Goal: Task Accomplishment & Management: Use online tool/utility

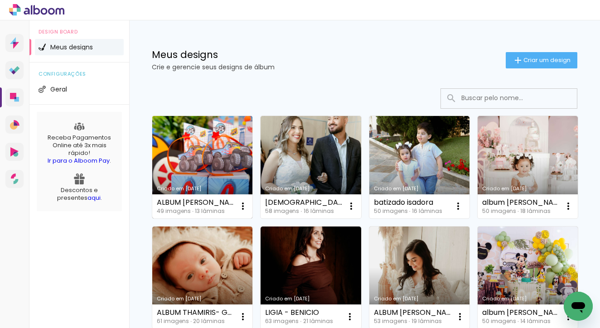
click at [202, 144] on link "Criado em [DATE]" at bounding box center [202, 167] width 100 height 102
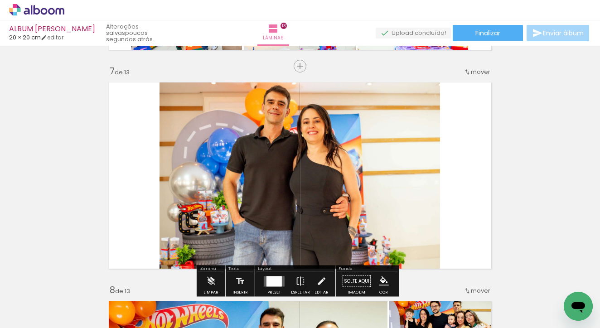
scroll to position [1337, 0]
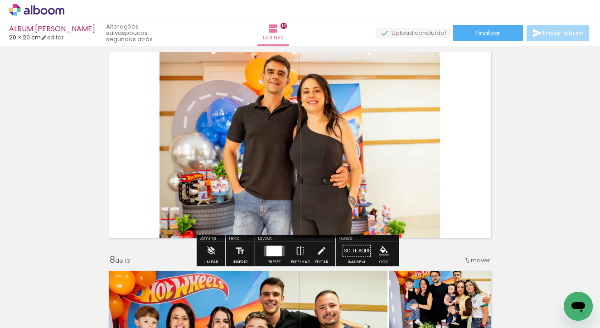
click at [280, 247] on quentale-layouter at bounding box center [274, 250] width 21 height 10
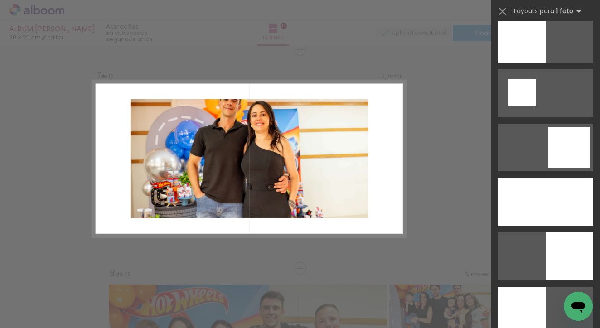
scroll to position [1121, 0]
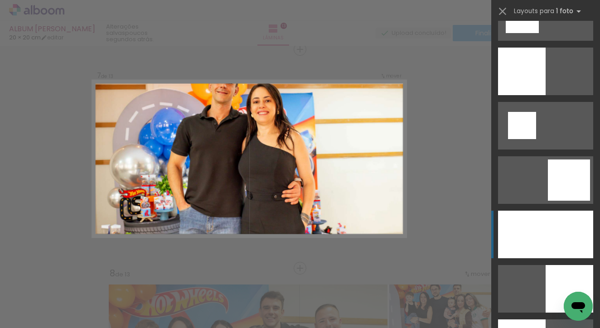
click at [521, 226] on div at bounding box center [545, 235] width 95 height 48
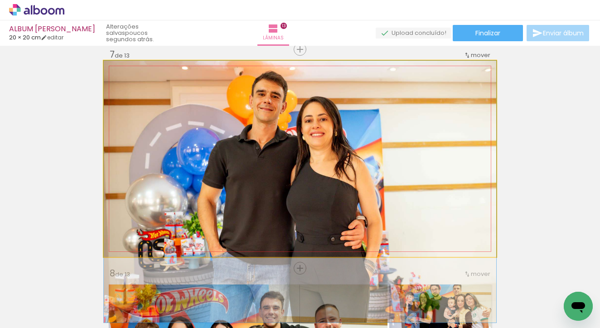
drag, startPoint x: 376, startPoint y: 162, endPoint x: 379, endPoint y: 205, distance: 42.7
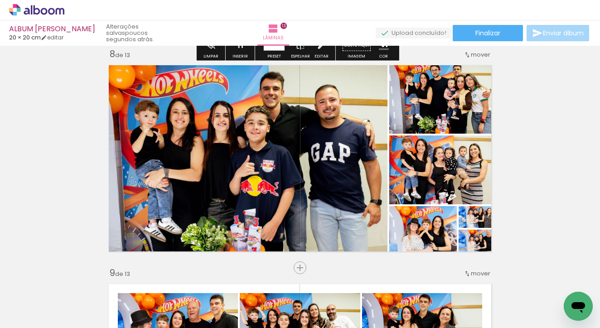
scroll to position [1546, 0]
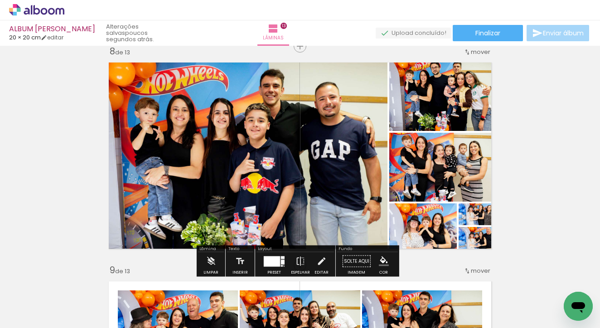
click at [268, 266] on div at bounding box center [272, 261] width 16 height 10
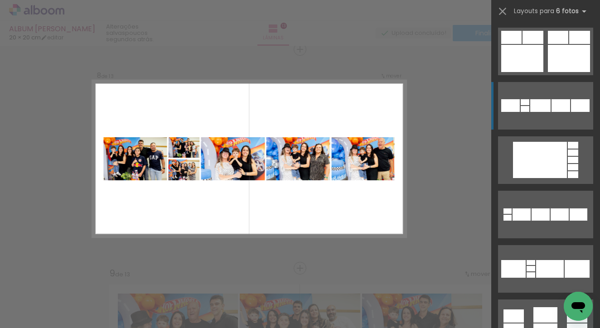
scroll to position [6574, 0]
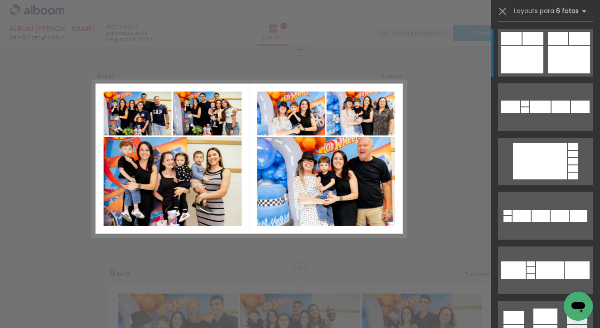
click at [547, 61] on div at bounding box center [568, 59] width 42 height 27
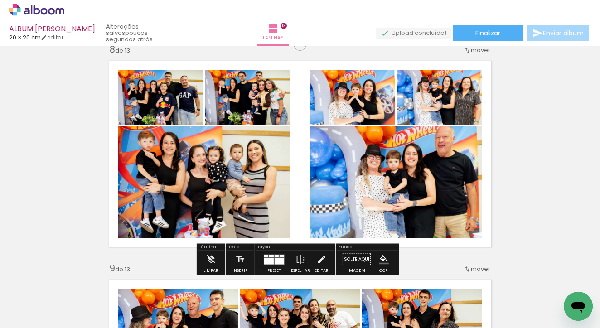
scroll to position [1546, 0]
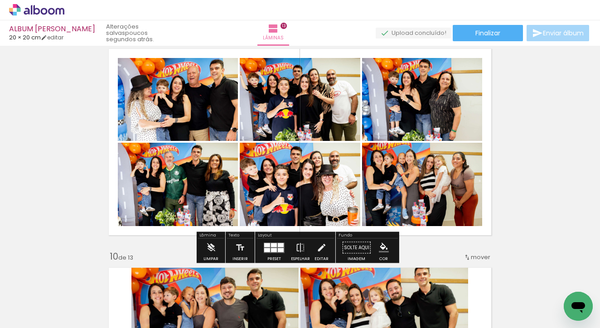
scroll to position [1783, 0]
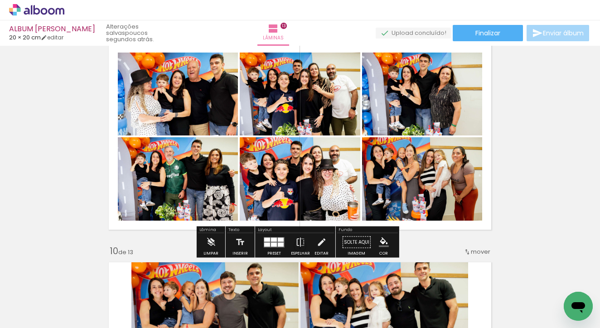
click at [265, 246] on div at bounding box center [267, 244] width 6 height 4
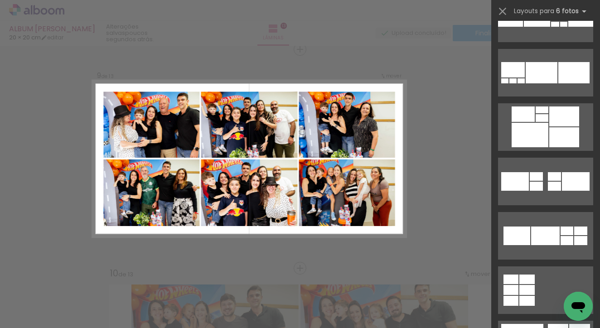
scroll to position [3364, 0]
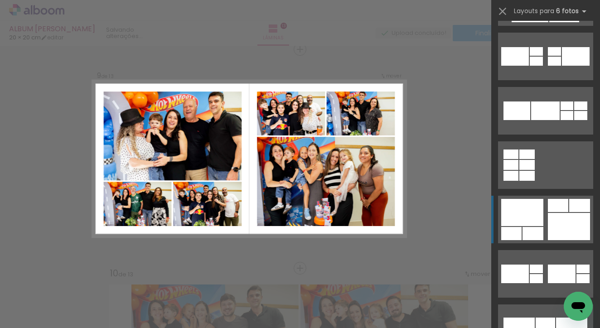
click at [557, 213] on div at bounding box center [568, 226] width 42 height 27
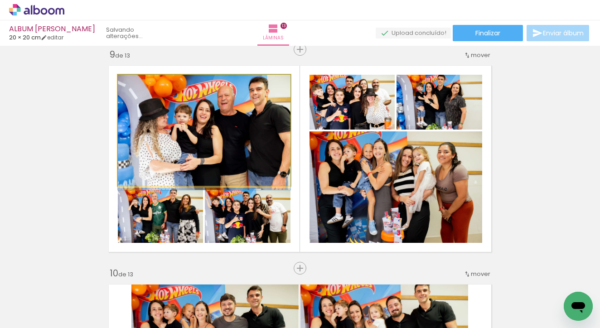
drag, startPoint x: 262, startPoint y: 153, endPoint x: 262, endPoint y: 165, distance: 11.8
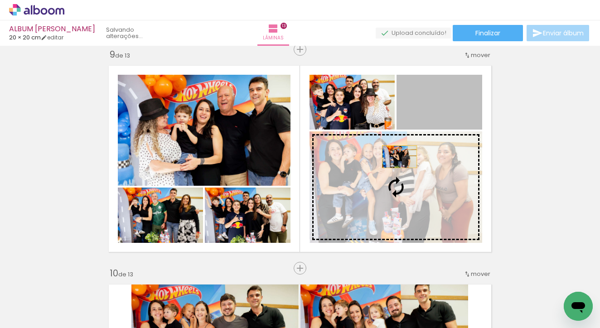
drag, startPoint x: 437, startPoint y: 109, endPoint x: 385, endPoint y: 177, distance: 84.7
click at [0, 0] on slot at bounding box center [0, 0] width 0 height 0
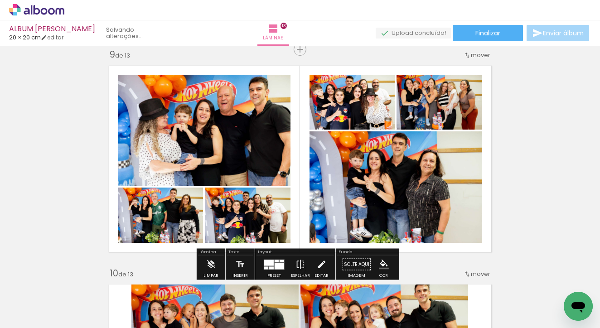
scroll to position [0, 0]
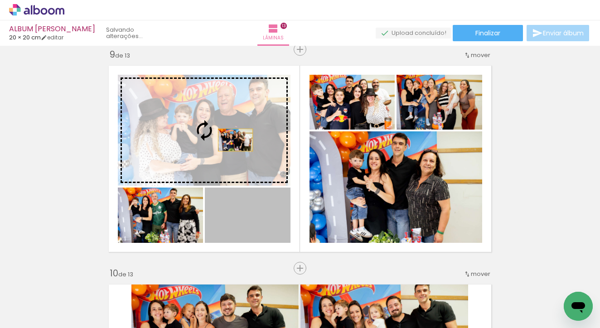
drag, startPoint x: 275, startPoint y: 218, endPoint x: 232, endPoint y: 140, distance: 89.2
click at [0, 0] on slot at bounding box center [0, 0] width 0 height 0
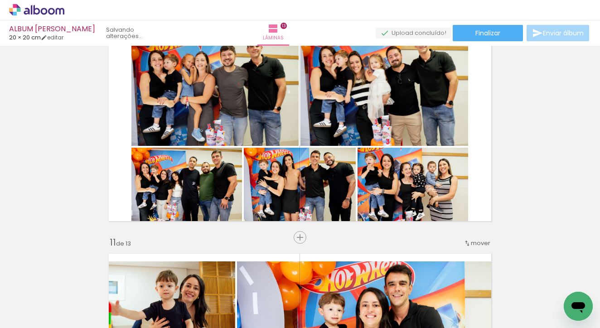
scroll to position [2002, 0]
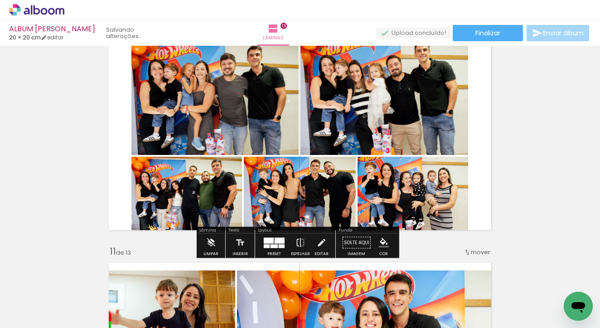
click at [276, 244] on quentale-layouter at bounding box center [274, 242] width 21 height 10
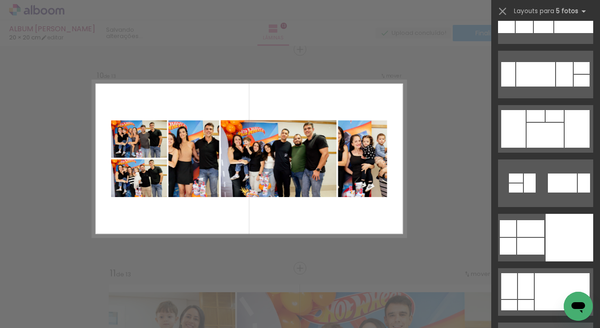
scroll to position [14439, 0]
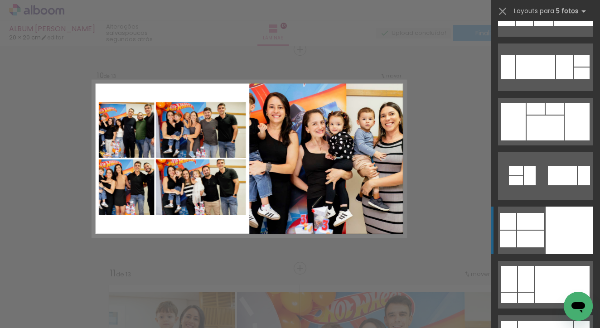
click at [557, 229] on div at bounding box center [569, 230] width 48 height 48
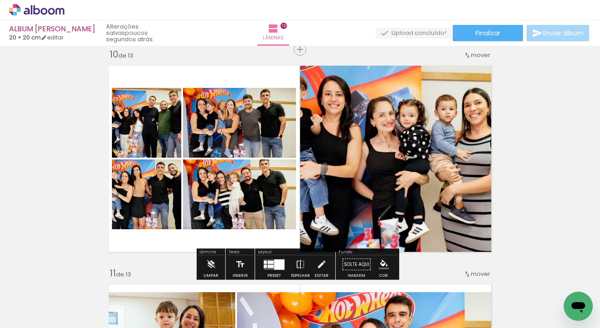
click at [268, 263] on div at bounding box center [271, 261] width 6 height 3
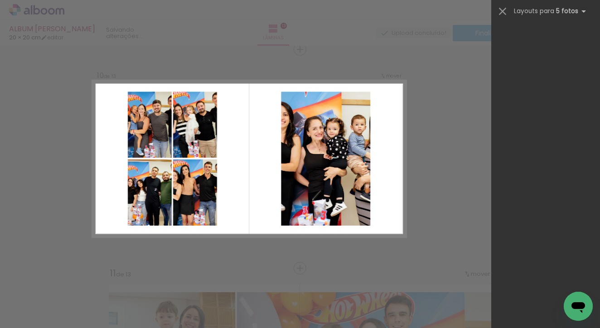
scroll to position [22996, 0]
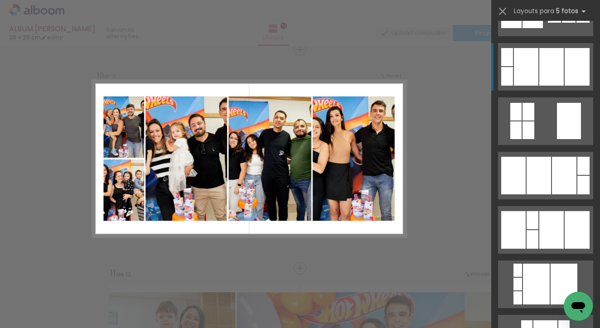
scroll to position [22244, 0]
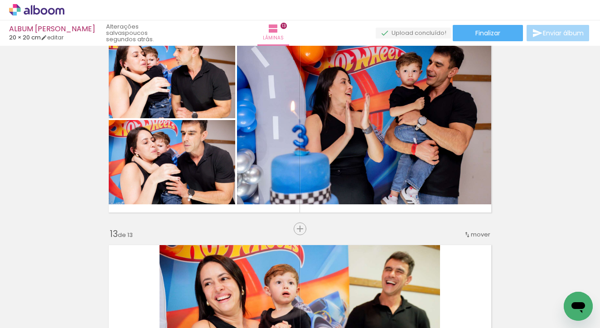
scroll to position [2446, 0]
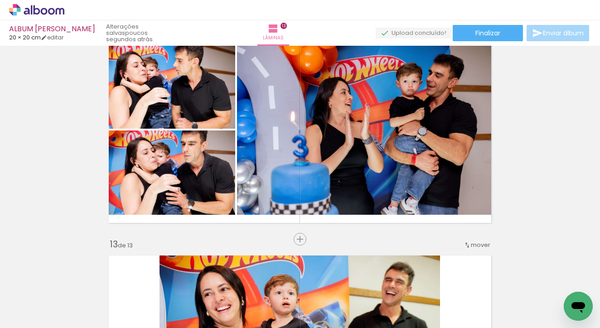
click at [475, 2] on div "› Editor de álbum" at bounding box center [300, 10] width 600 height 20
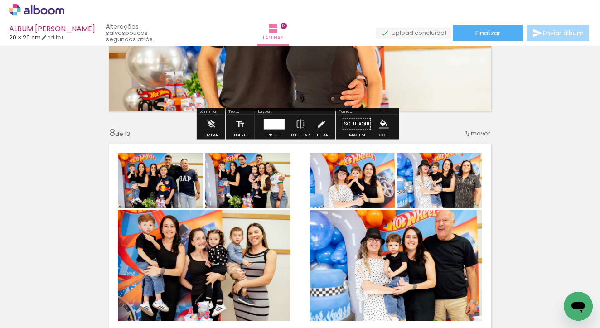
scroll to position [1464, 0]
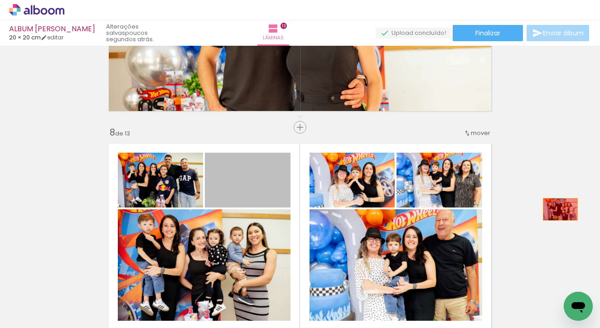
drag, startPoint x: 265, startPoint y: 192, endPoint x: 444, endPoint y: 199, distance: 179.0
click at [557, 209] on div "Inserir lâmina 1 de 13 Inserir lâmina 2 de 13 Inserir lâmina 3 de 13 Inserir lâ…" at bounding box center [300, 115] width 600 height 3063
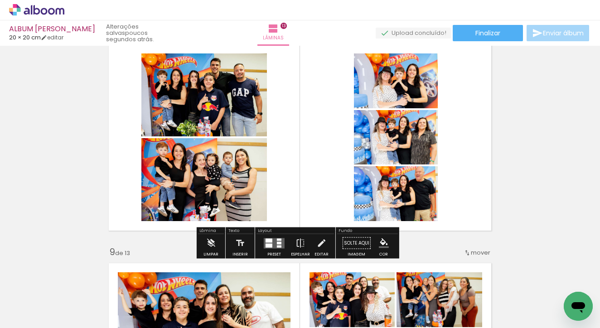
scroll to position [1578, 0]
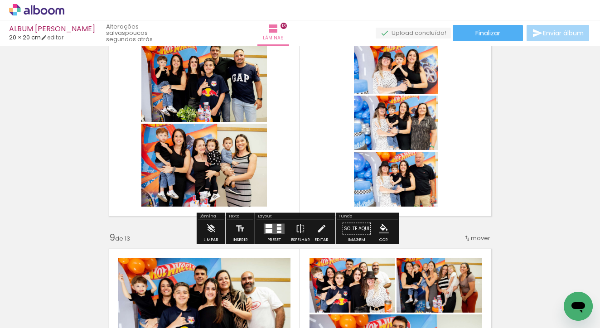
click at [269, 232] on div at bounding box center [268, 231] width 7 height 4
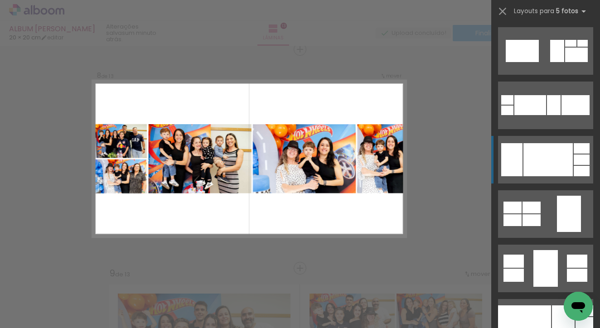
scroll to position [11199, 0]
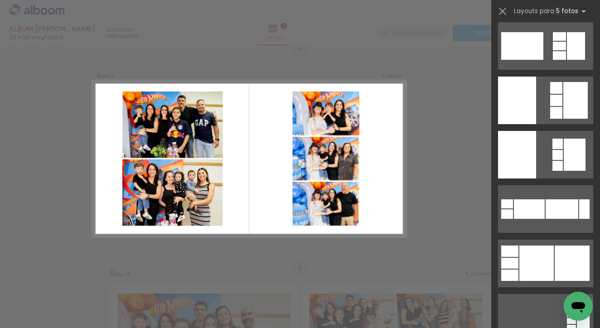
click at [442, 165] on div "Confirmar Cancelar" at bounding box center [300, 45] width 600 height 3084
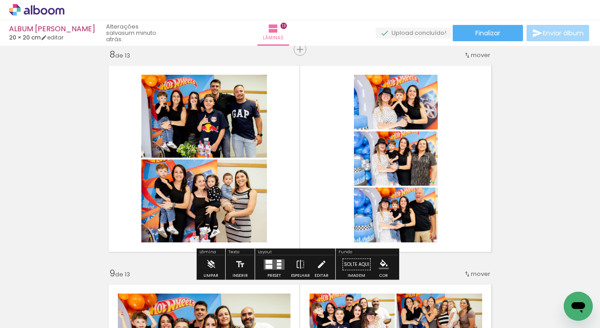
scroll to position [0, 0]
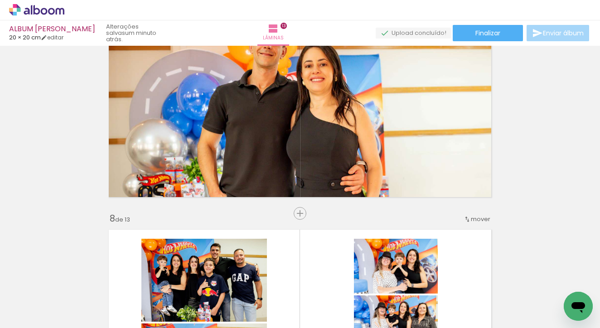
scroll to position [1171, 0]
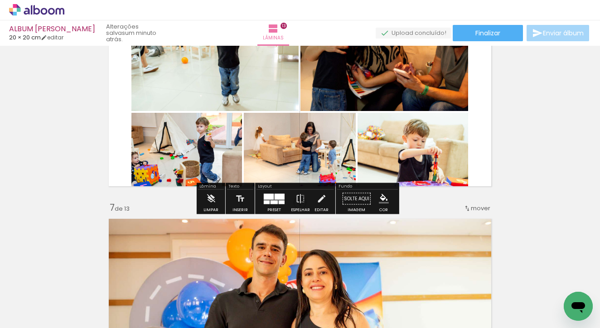
drag, startPoint x: 278, startPoint y: 196, endPoint x: 393, endPoint y: 176, distance: 116.4
click at [278, 196] on div at bounding box center [279, 196] width 10 height 6
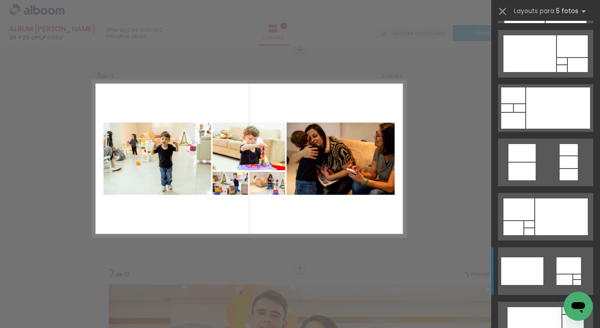
scroll to position [5199, 0]
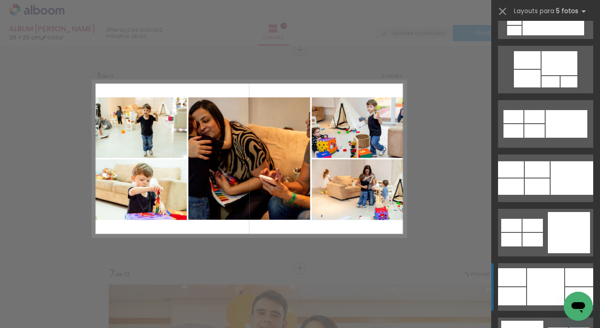
click at [521, 274] on div at bounding box center [512, 277] width 28 height 18
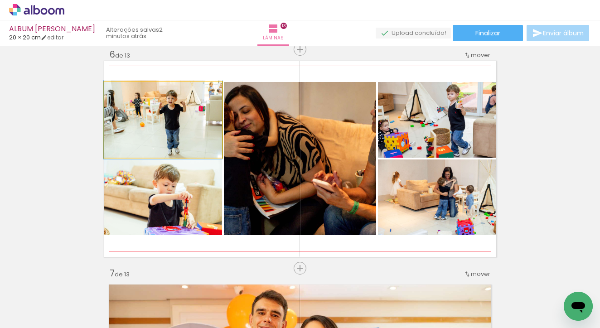
drag, startPoint x: 201, startPoint y: 134, endPoint x: 274, endPoint y: 170, distance: 81.0
click at [0, 0] on slot at bounding box center [0, 0] width 0 height 0
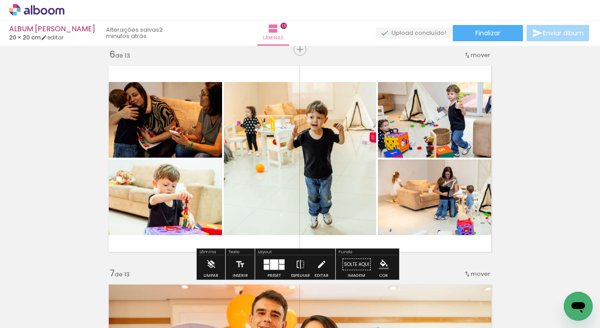
scroll to position [0, 0]
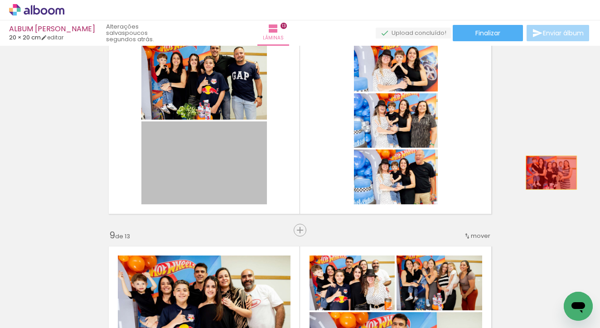
drag, startPoint x: 198, startPoint y: 169, endPoint x: 547, endPoint y: 173, distance: 349.6
click at [547, 173] on div "Inserir lâmina 1 de 13 Inserir lâmina 2 de 13 Inserir lâmina 3 de 13 Inserir lâ…" at bounding box center [300, 0] width 600 height 3063
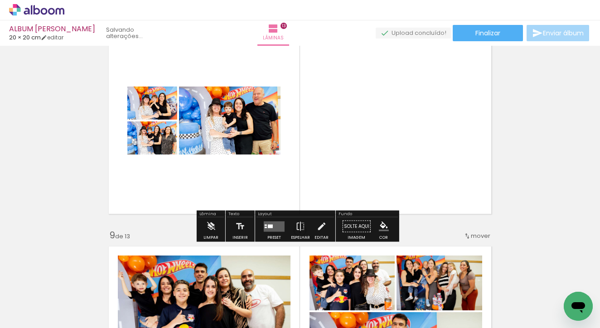
drag, startPoint x: 206, startPoint y: 102, endPoint x: 536, endPoint y: 133, distance: 331.5
click at [536, 133] on div "Inserir lâmina 1 de 13 Inserir lâmina 2 de 13 Inserir lâmina 3 de 13 Inserir lâ…" at bounding box center [300, 0] width 600 height 3063
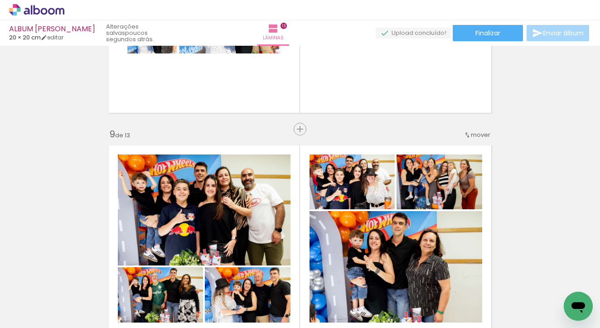
scroll to position [1768, 0]
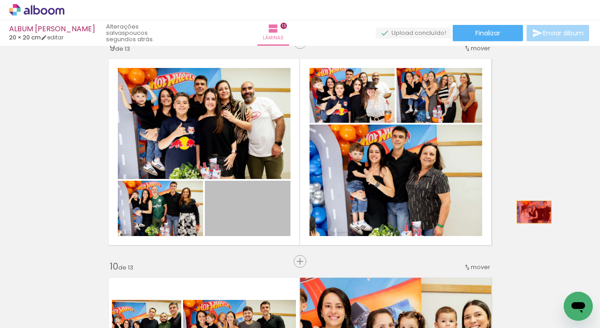
drag, startPoint x: 257, startPoint y: 215, endPoint x: 540, endPoint y: 212, distance: 283.5
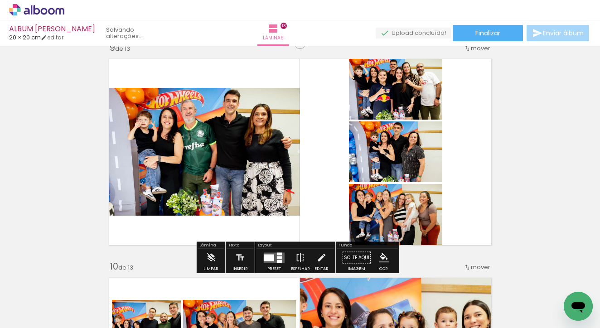
drag, startPoint x: 421, startPoint y: 98, endPoint x: 525, endPoint y: 196, distance: 142.6
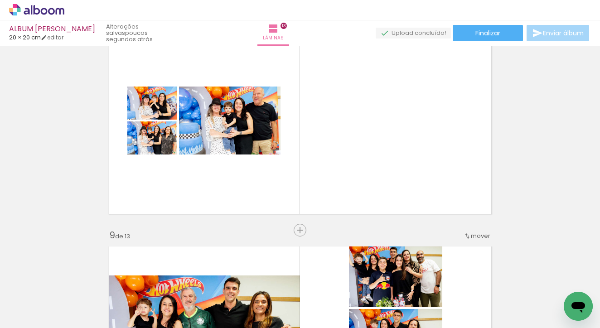
scroll to position [0, 1371]
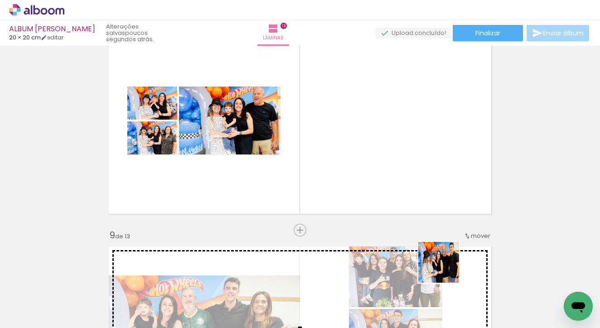
drag, startPoint x: 453, startPoint y: 294, endPoint x: 410, endPoint y: 163, distance: 138.3
click at [410, 163] on quentale-workspace at bounding box center [300, 164] width 600 height 328
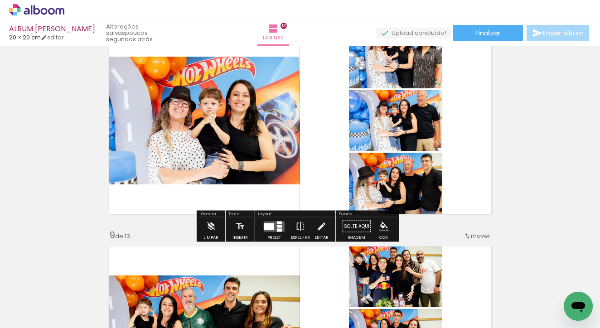
click at [268, 221] on quentale-layouter at bounding box center [274, 226] width 21 height 10
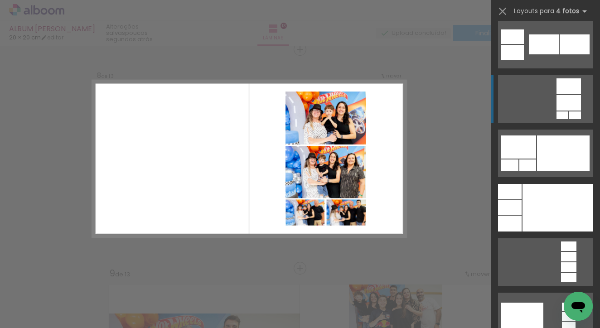
scroll to position [3123, 0]
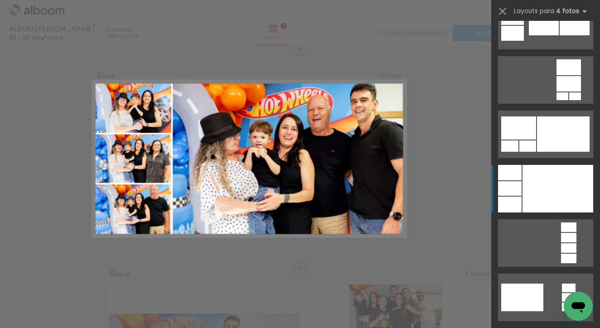
click at [557, 189] on div at bounding box center [557, 189] width 71 height 48
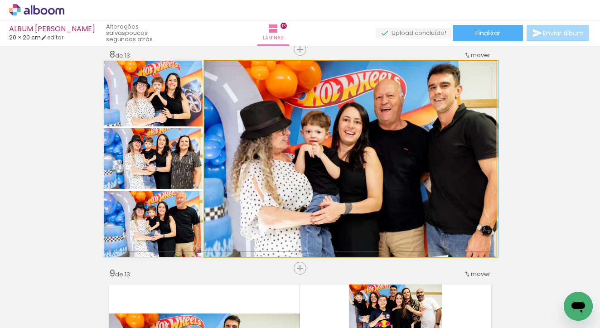
drag, startPoint x: 368, startPoint y: 150, endPoint x: 370, endPoint y: 185, distance: 34.9
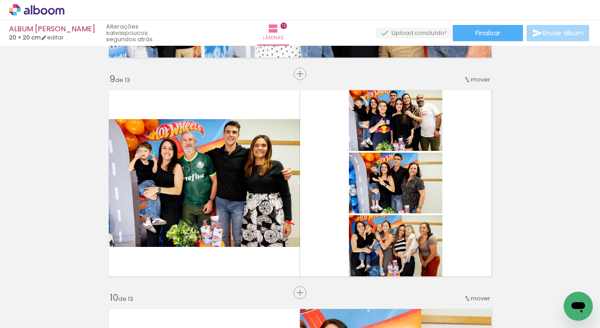
scroll to position [1782, 0]
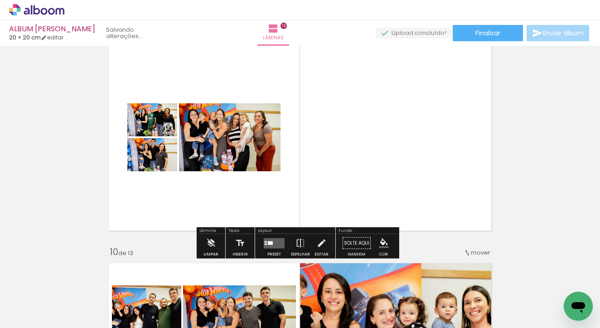
drag, startPoint x: 414, startPoint y: 74, endPoint x: 535, endPoint y: 156, distance: 145.8
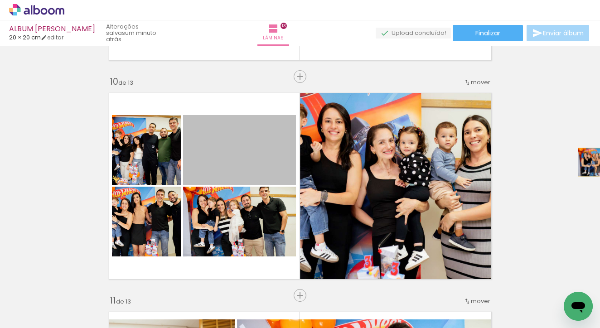
scroll to position [1953, 27]
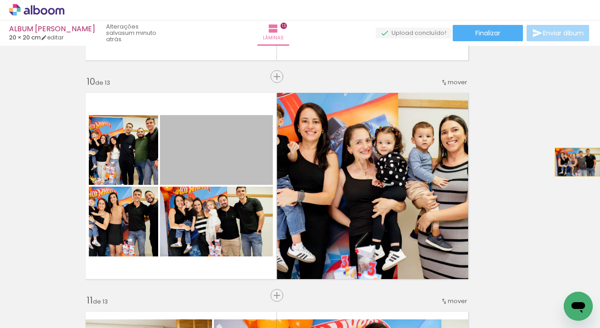
drag, startPoint x: 261, startPoint y: 169, endPoint x: 599, endPoint y: 163, distance: 337.9
click at [0, 0] on div "Inserir lâmina 1 de 13 Inserir lâmina 2 de 13 Inserir lâmina 3 de 13 Inserir lâ…" at bounding box center [0, 0] width 0 height 0
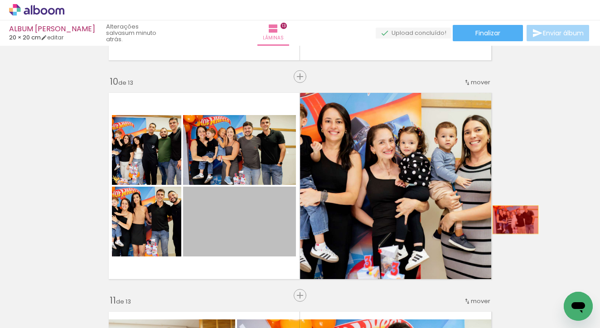
scroll to position [1953, 21]
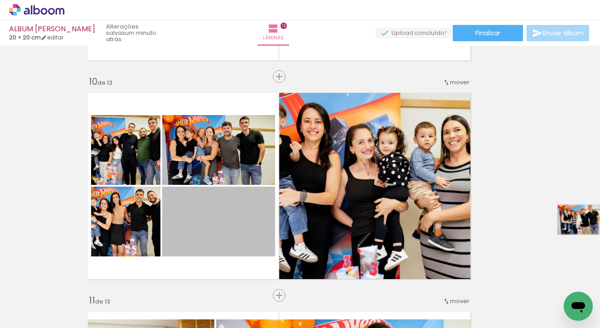
drag, startPoint x: 235, startPoint y: 220, endPoint x: 597, endPoint y: 220, distance: 361.8
click at [0, 0] on div "Inserir lâmina 1 de 13 Inserir lâmina 2 de 13 Inserir lâmina 3 de 13 Inserir lâ…" at bounding box center [0, 0] width 0 height 0
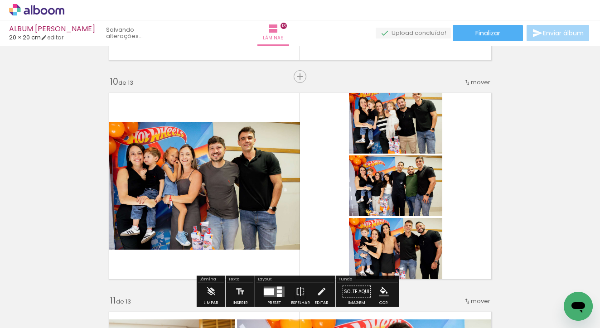
drag, startPoint x: 434, startPoint y: 188, endPoint x: 546, endPoint y: 188, distance: 111.8
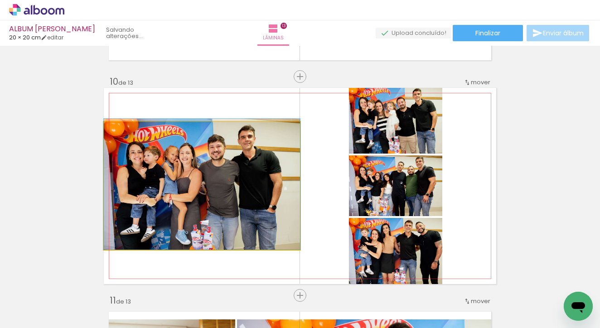
drag, startPoint x: 238, startPoint y: 198, endPoint x: 202, endPoint y: 197, distance: 35.8
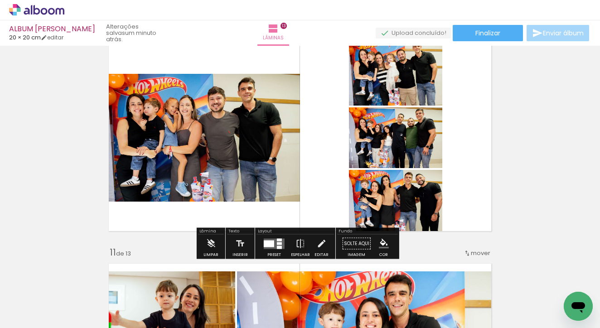
scroll to position [2002, 0]
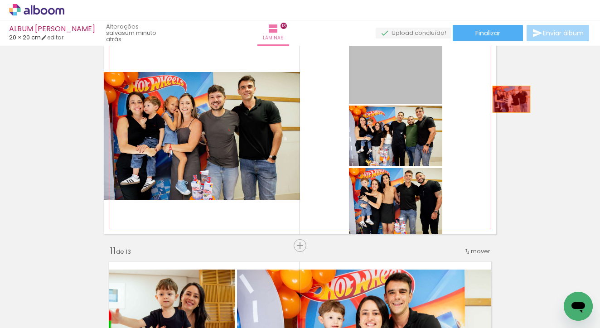
drag, startPoint x: 405, startPoint y: 74, endPoint x: 508, endPoint y: 99, distance: 105.3
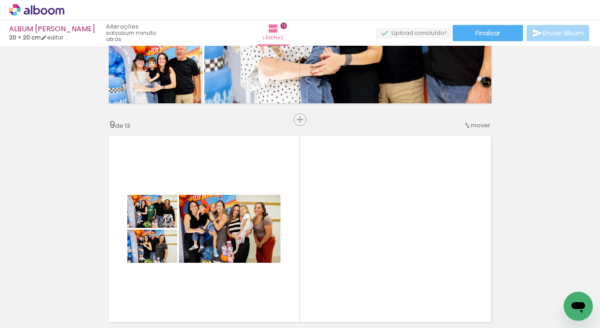
scroll to position [1701, 0]
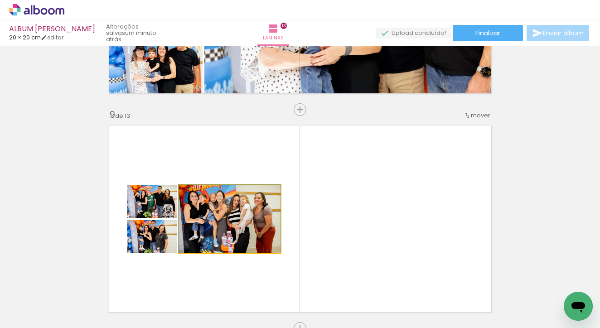
drag, startPoint x: 216, startPoint y: 240, endPoint x: 531, endPoint y: 225, distance: 315.1
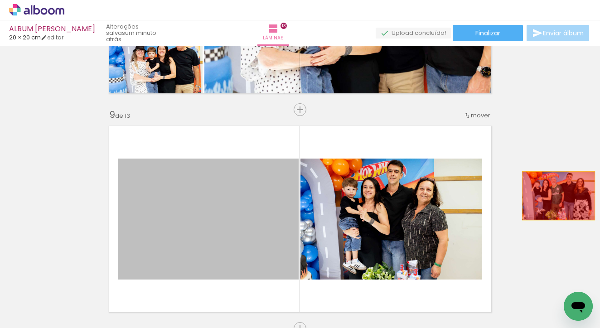
drag, startPoint x: 244, startPoint y: 204, endPoint x: 555, endPoint y: 195, distance: 311.2
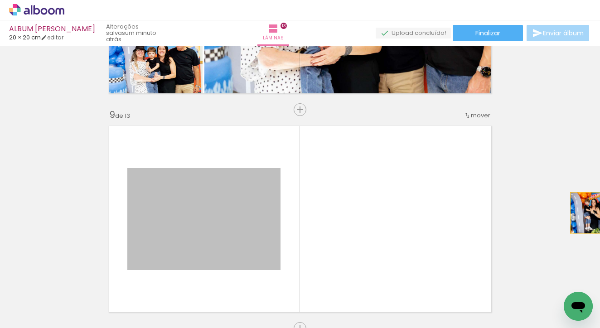
scroll to position [1701, 29]
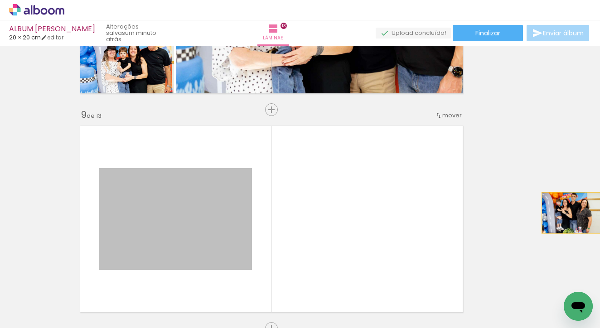
drag, startPoint x: 256, startPoint y: 216, endPoint x: 599, endPoint y: 211, distance: 343.3
click at [0, 0] on div "Inserir lâmina 1 de 13 Inserir lâmina 2 de 13 Inserir lâmina 3 de 13 Inserir lâ…" at bounding box center [0, 0] width 0 height 0
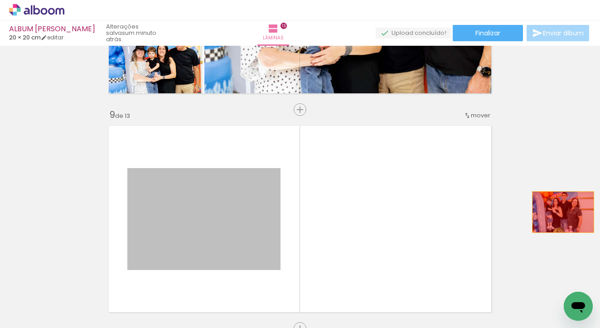
drag, startPoint x: 235, startPoint y: 215, endPoint x: 575, endPoint y: 206, distance: 339.7
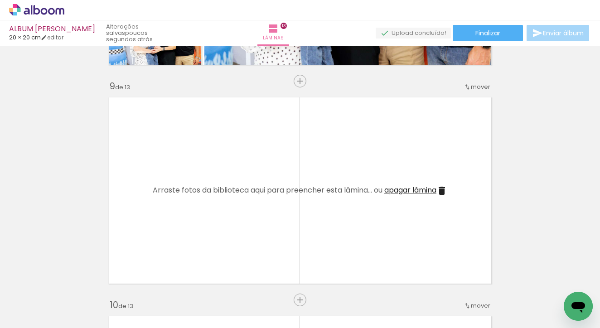
scroll to position [0, 1570]
drag, startPoint x: 411, startPoint y: 300, endPoint x: 307, endPoint y: 221, distance: 130.2
click at [307, 221] on quentale-workspace at bounding box center [300, 164] width 600 height 328
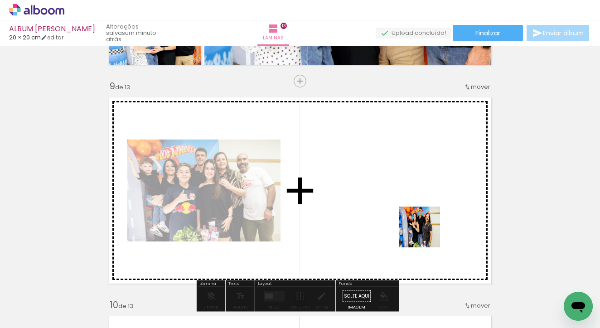
click at [418, 225] on quentale-workspace at bounding box center [300, 164] width 600 height 328
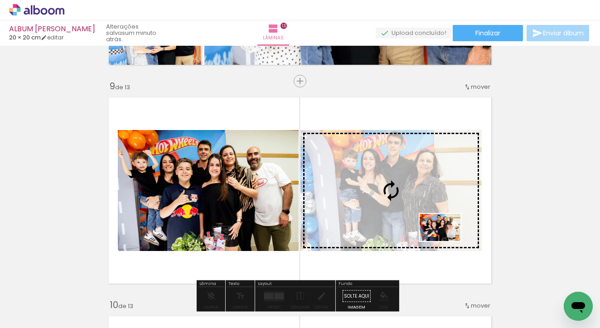
drag, startPoint x: 452, startPoint y: 296, endPoint x: 446, endPoint y: 241, distance: 55.1
click at [446, 241] on quentale-workspace at bounding box center [300, 164] width 600 height 328
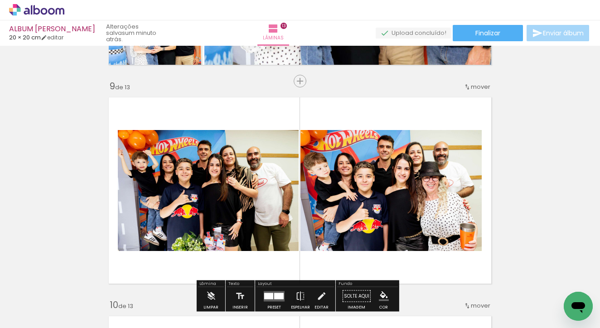
drag, startPoint x: 494, startPoint y: 295, endPoint x: 420, endPoint y: 226, distance: 101.3
click at [421, 229] on quentale-workspace at bounding box center [300, 164] width 600 height 328
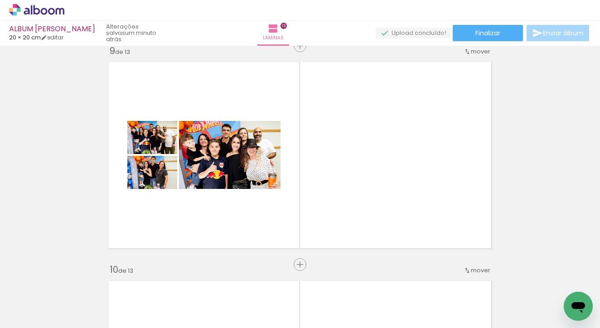
scroll to position [0, 800]
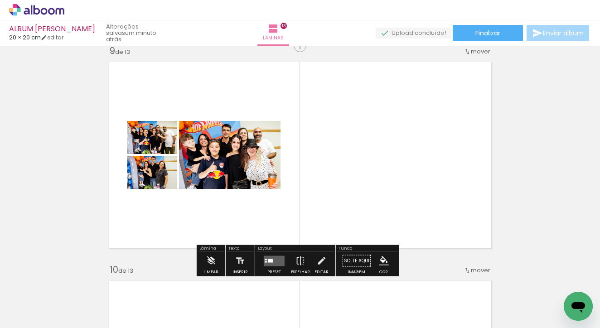
click at [270, 256] on quentale-layouter at bounding box center [274, 260] width 21 height 10
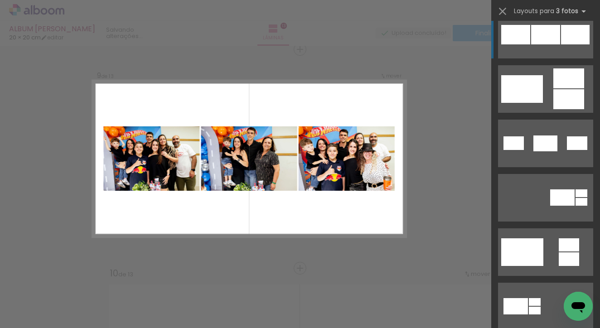
scroll to position [436, 0]
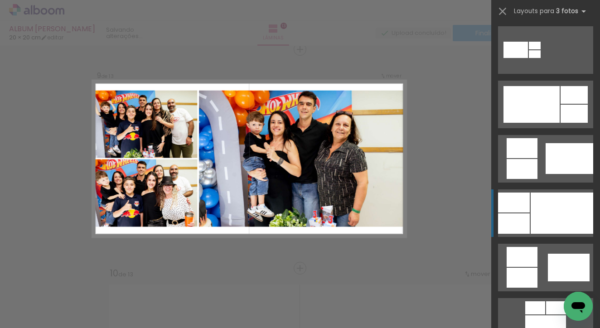
click at [542, 223] on div at bounding box center [561, 212] width 62 height 41
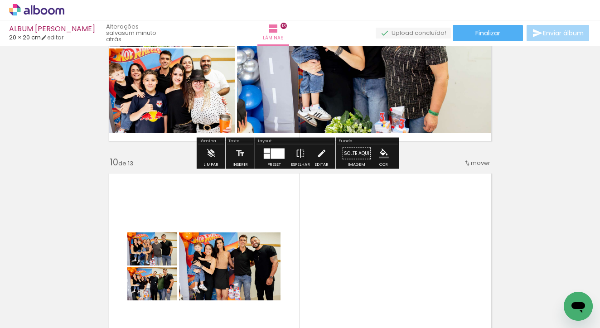
scroll to position [1907, 0]
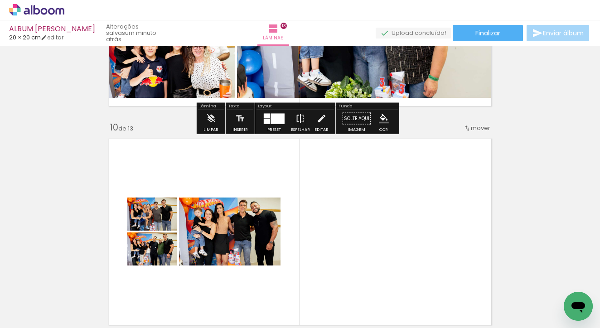
click at [299, 120] on iron-icon at bounding box center [300, 119] width 10 height 18
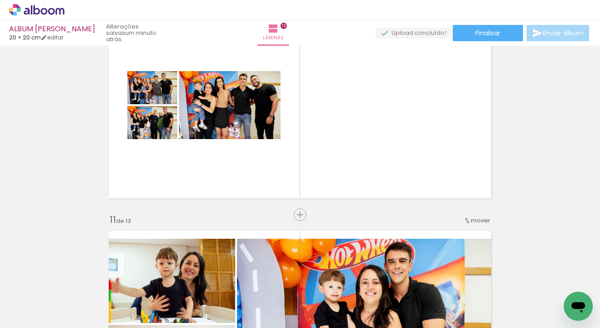
scroll to position [0, 1511]
drag, startPoint x: 424, startPoint y: 295, endPoint x: 379, endPoint y: 195, distance: 109.4
click at [379, 195] on quentale-workspace at bounding box center [300, 164] width 600 height 328
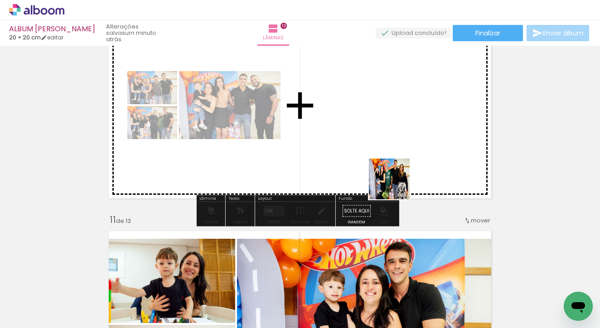
drag, startPoint x: 414, startPoint y: 297, endPoint x: 396, endPoint y: 184, distance: 113.8
click at [396, 184] on quentale-workspace at bounding box center [300, 164] width 600 height 328
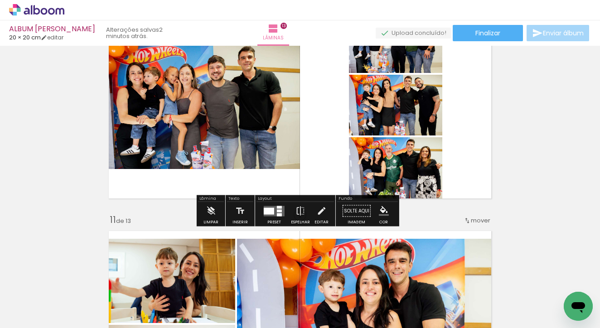
scroll to position [0, 1809]
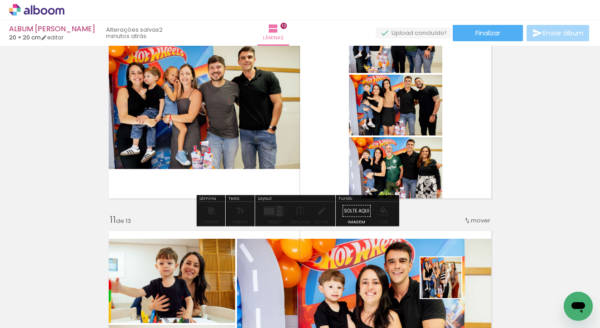
click at [351, 143] on quentale-workspace at bounding box center [300, 164] width 600 height 328
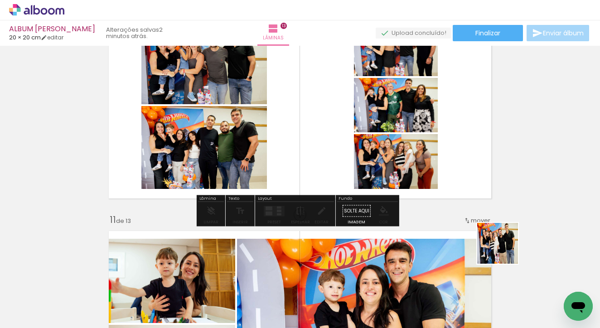
drag, startPoint x: 549, startPoint y: 288, endPoint x: 324, endPoint y: 250, distance: 228.5
click at [376, 144] on quentale-workspace at bounding box center [300, 164] width 600 height 328
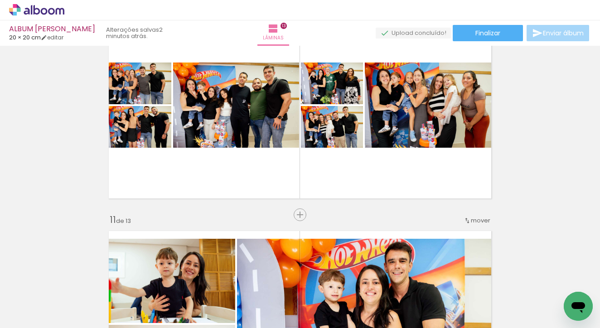
scroll to position [0, 0]
drag, startPoint x: 572, startPoint y: 292, endPoint x: 377, endPoint y: 137, distance: 249.8
click at [563, 292] on html at bounding box center [577, 306] width 29 height 29
drag, startPoint x: 567, startPoint y: 297, endPoint x: 363, endPoint y: 158, distance: 246.8
click at [563, 292] on html at bounding box center [577, 306] width 29 height 29
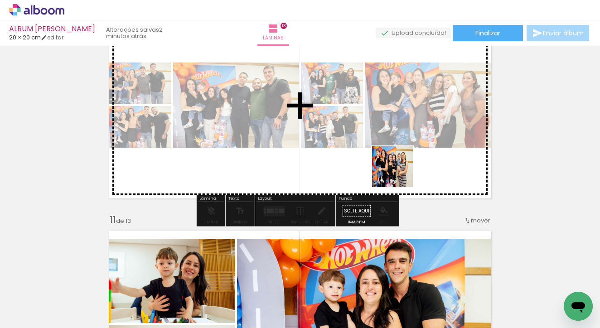
drag, startPoint x: 585, startPoint y: 290, endPoint x: 342, endPoint y: 131, distance: 290.5
click at [342, 131] on quentale-workspace at bounding box center [300, 164] width 600 height 328
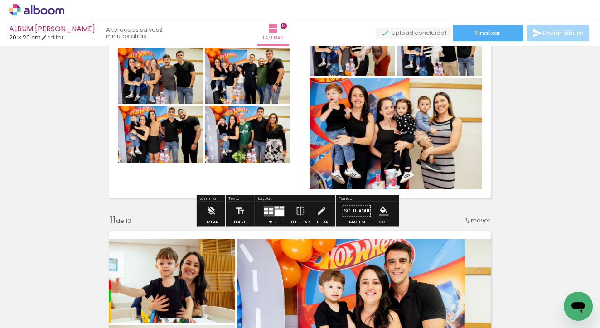
click at [274, 210] on div at bounding box center [279, 212] width 10 height 6
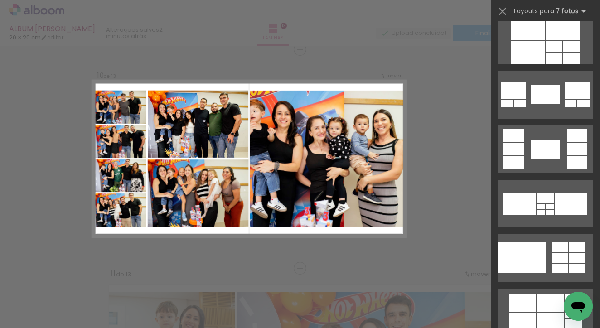
scroll to position [2327, 0]
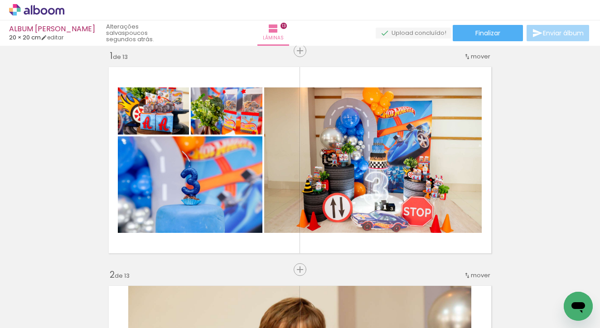
scroll to position [0, 0]
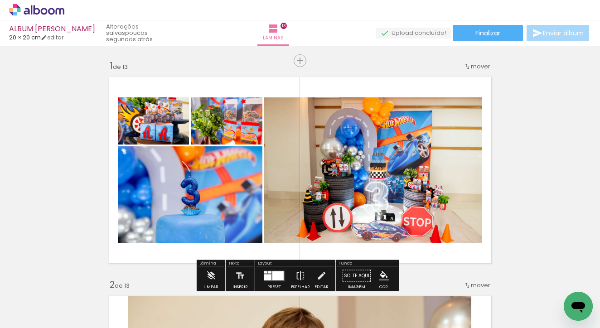
click at [268, 270] on div at bounding box center [274, 276] width 24 height 18
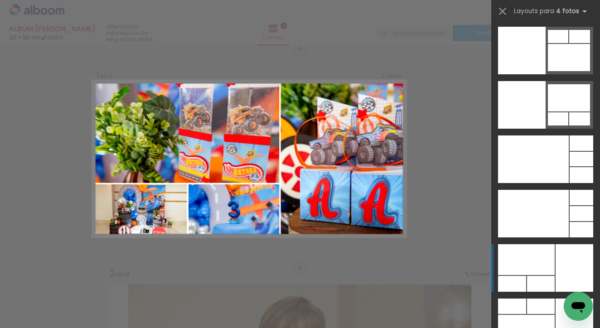
scroll to position [19340, 0]
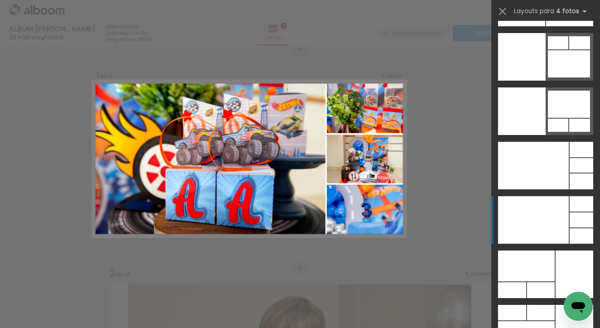
click at [544, 214] on div at bounding box center [533, 220] width 71 height 48
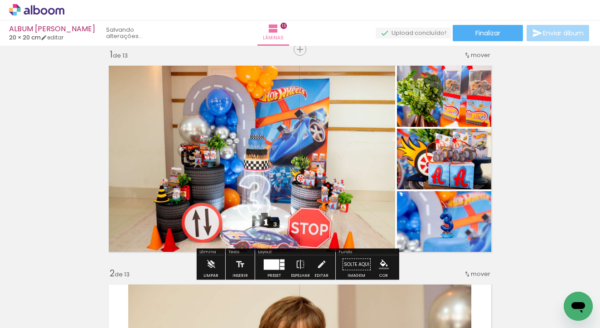
drag, startPoint x: 436, startPoint y: 154, endPoint x: 318, endPoint y: 154, distance: 117.7
click at [0, 0] on slot at bounding box center [0, 0] width 0 height 0
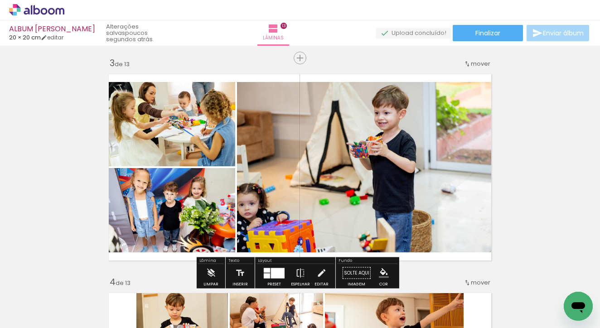
scroll to position [451, 0]
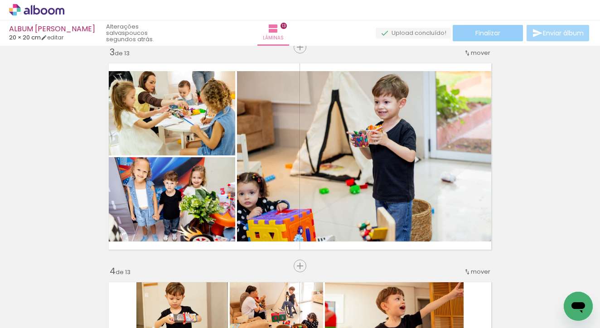
click at [509, 32] on paper-button "Finalizar" at bounding box center [487, 33] width 70 height 16
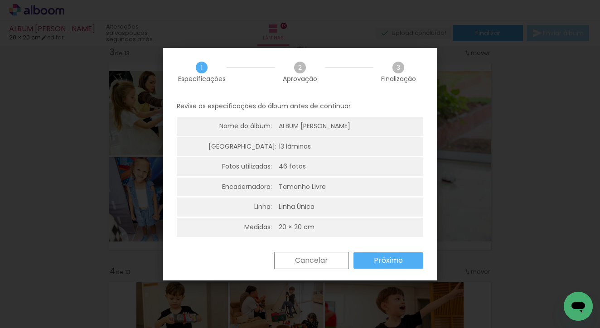
click at [358, 255] on paper-button "Próximo" at bounding box center [388, 260] width 70 height 16
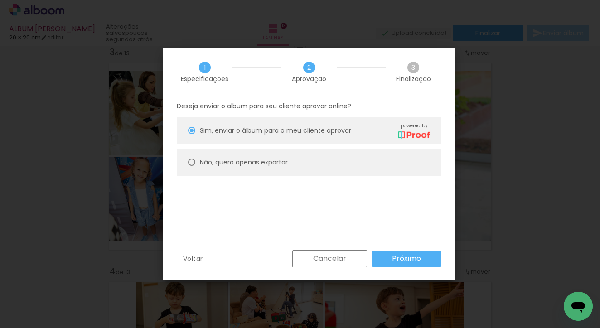
click at [281, 172] on paper-radio-button "Não, quero apenas exportar" at bounding box center [309, 162] width 264 height 27
type paper-radio-button "on"
click at [389, 260] on paper-button "Próximo" at bounding box center [406, 258] width 70 height 16
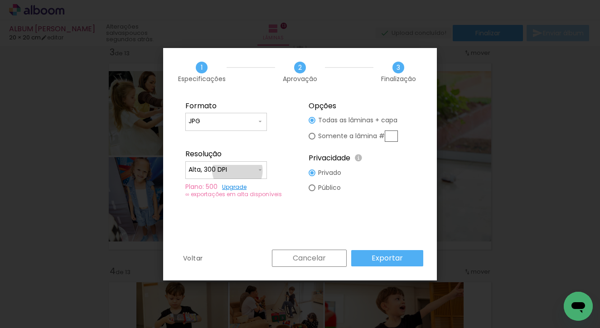
click at [237, 171] on input "Alta, 300 DPI" at bounding box center [222, 169] width 68 height 9
click at [224, 187] on paper-item "Baixa" at bounding box center [226, 187] width 82 height 18
type input "Baixa"
click at [228, 125] on input "JPG" at bounding box center [222, 121] width 68 height 9
click at [225, 130] on paper-item "PDF" at bounding box center [226, 138] width 82 height 18
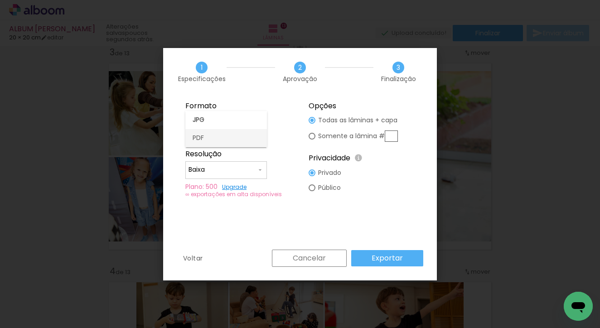
type input "PDF"
click at [0, 0] on slot "Exportar" at bounding box center [0, 0] width 0 height 0
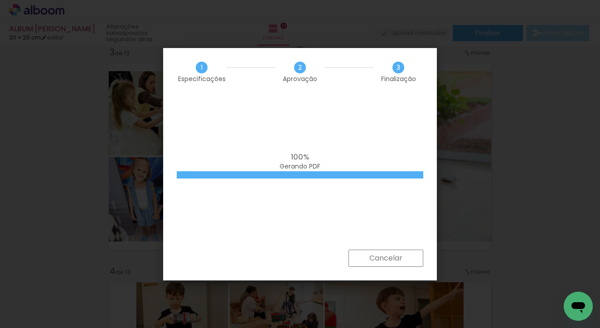
scroll to position [0, 1954]
